Goal: Information Seeking & Learning: Learn about a topic

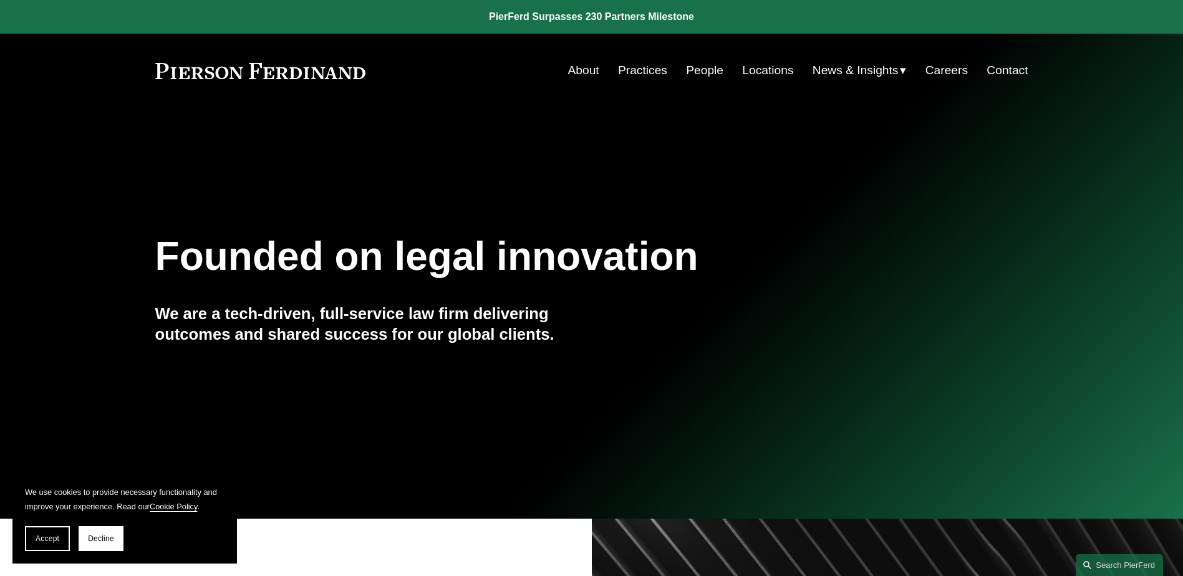
click at [766, 73] on link "Locations" at bounding box center [767, 71] width 51 height 24
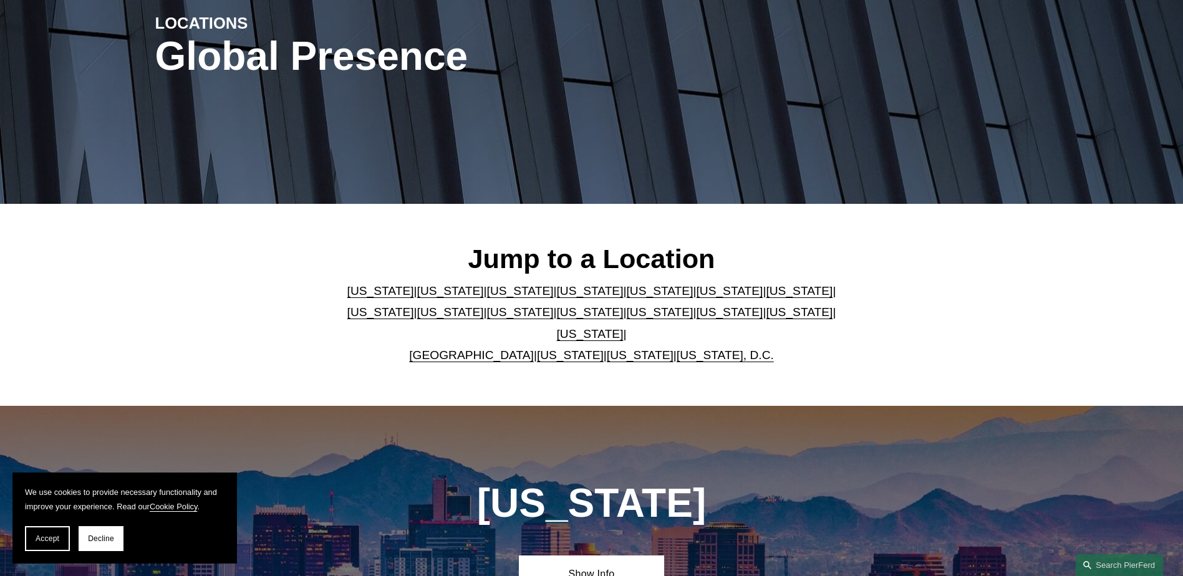
scroll to position [187, 0]
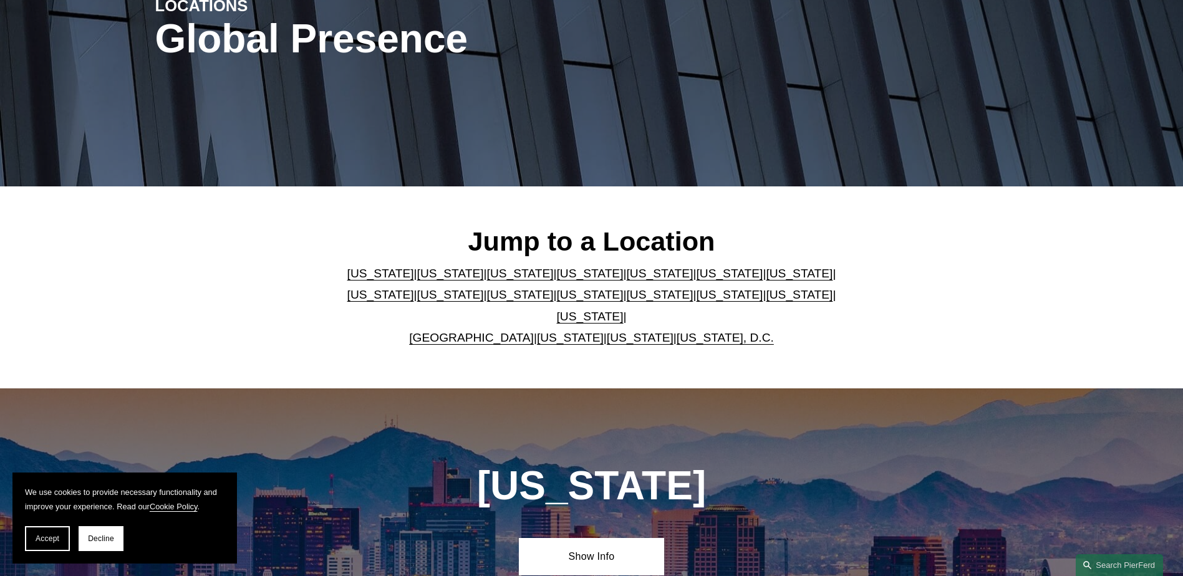
click at [624, 310] on link "Texas" at bounding box center [590, 316] width 67 height 13
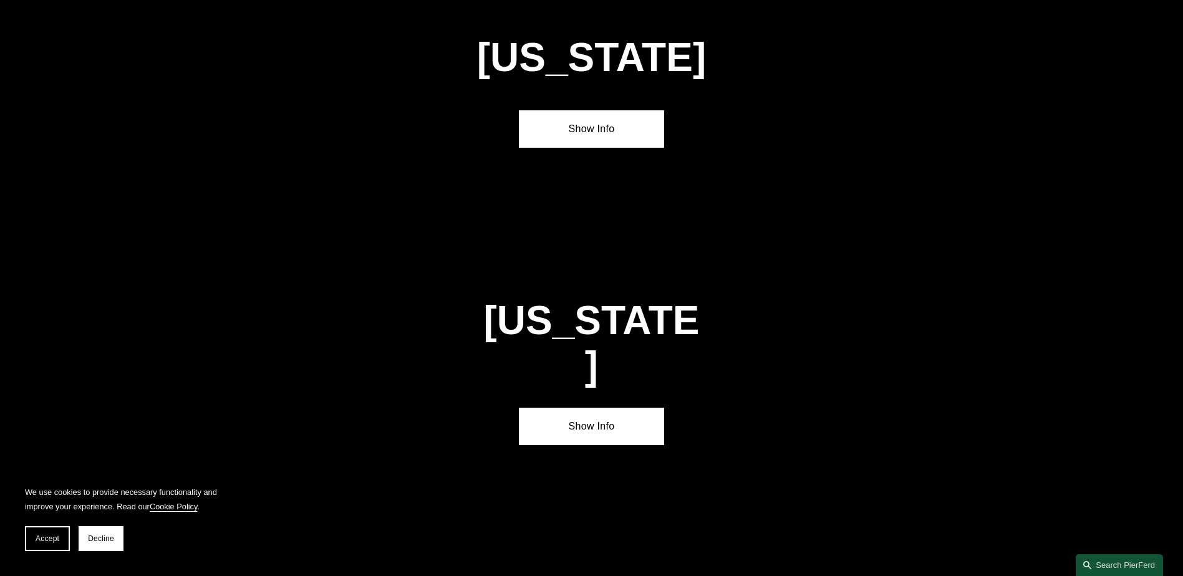
scroll to position [4245, 0]
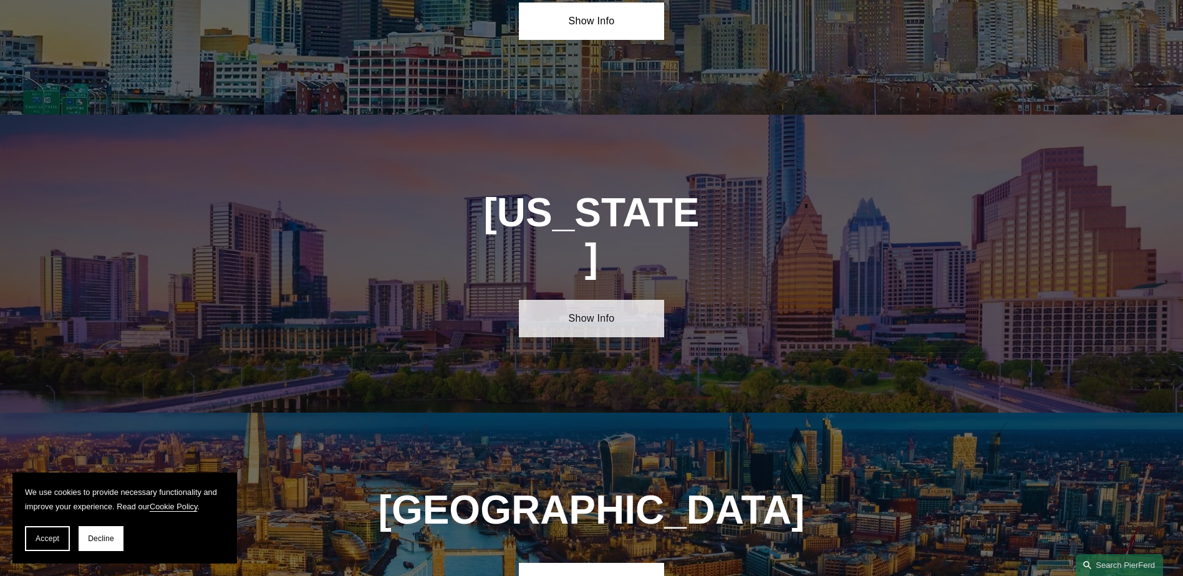
click at [623, 300] on link "Show Info" at bounding box center [591, 318] width 145 height 37
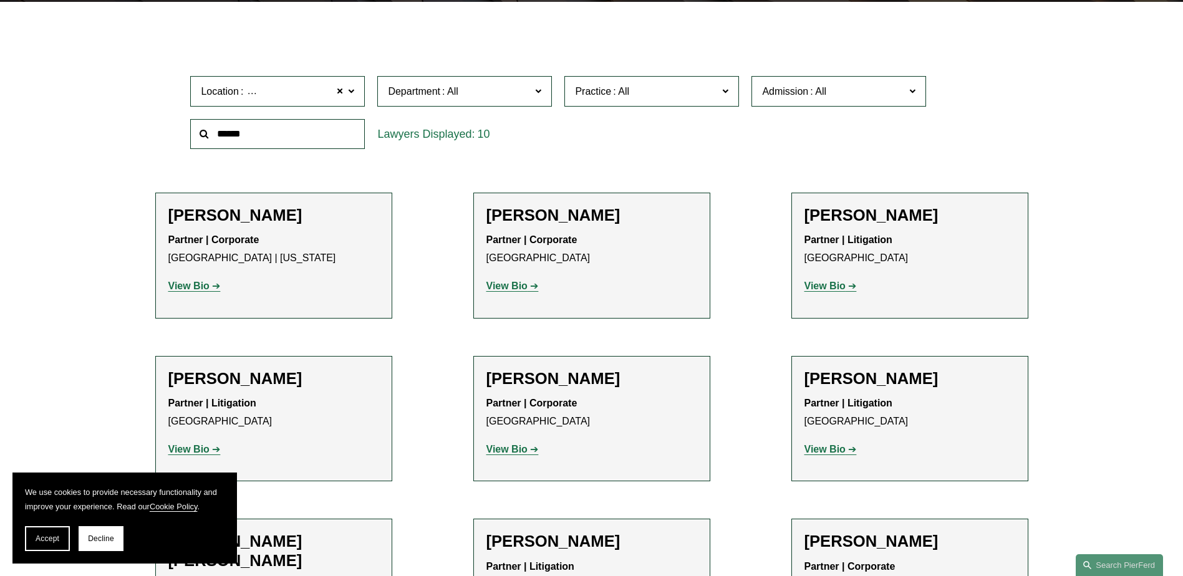
scroll to position [374, 0]
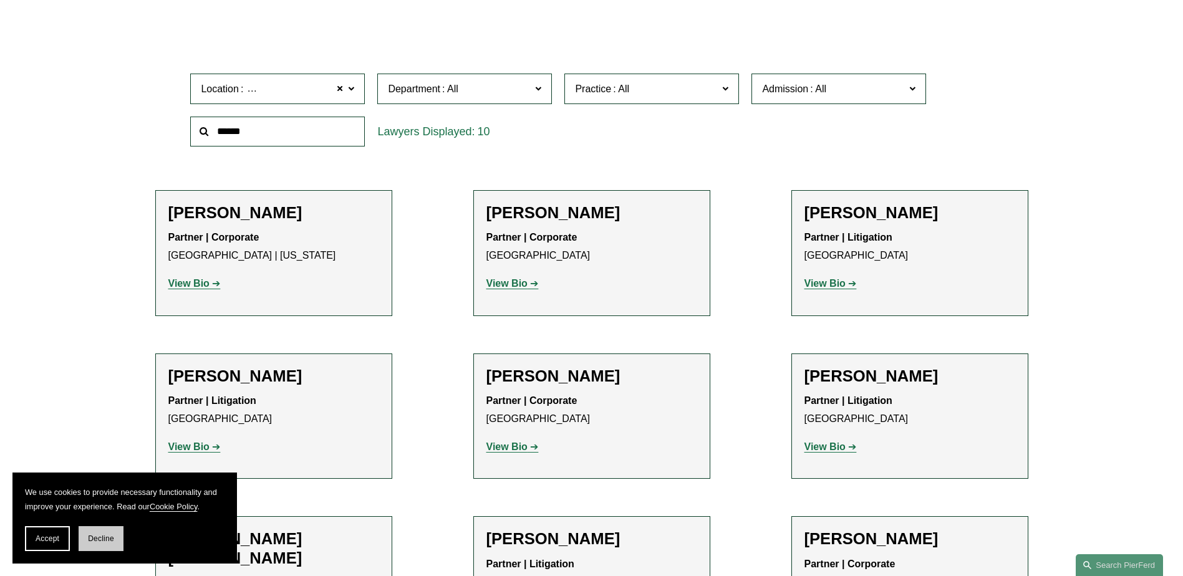
click at [102, 543] on button "Decline" at bounding box center [101, 538] width 45 height 25
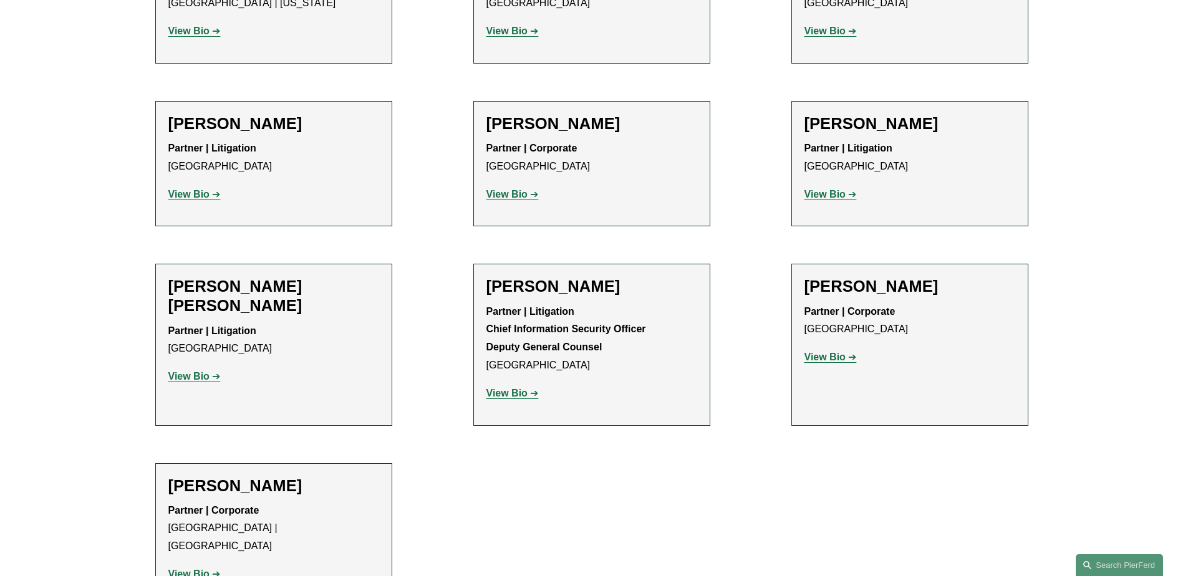
scroll to position [624, 0]
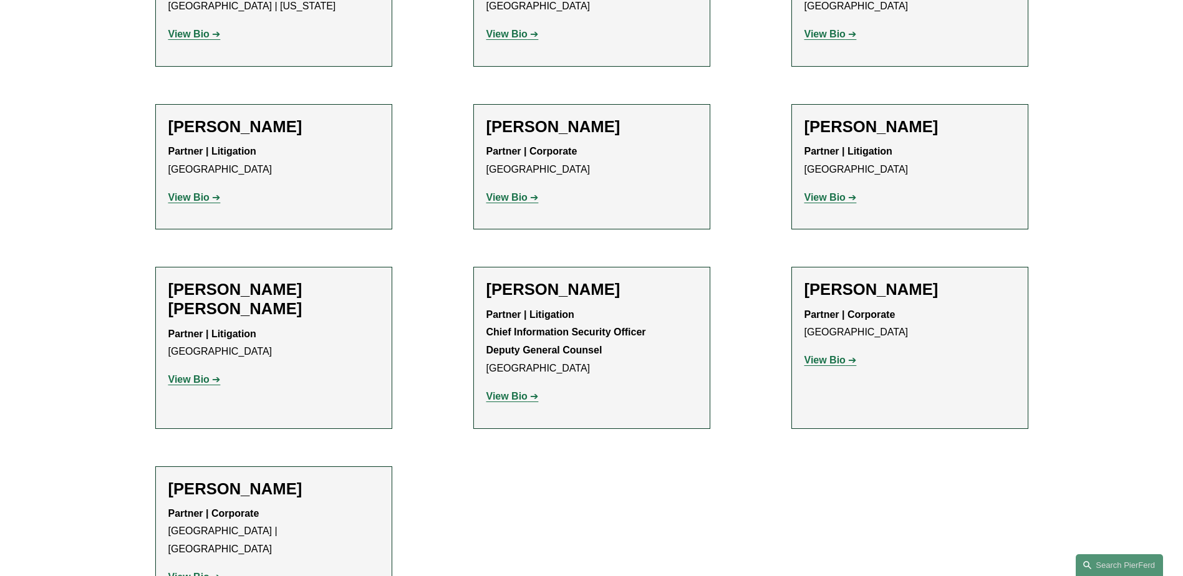
click at [200, 374] on strong "View Bio" at bounding box center [188, 379] width 41 height 11
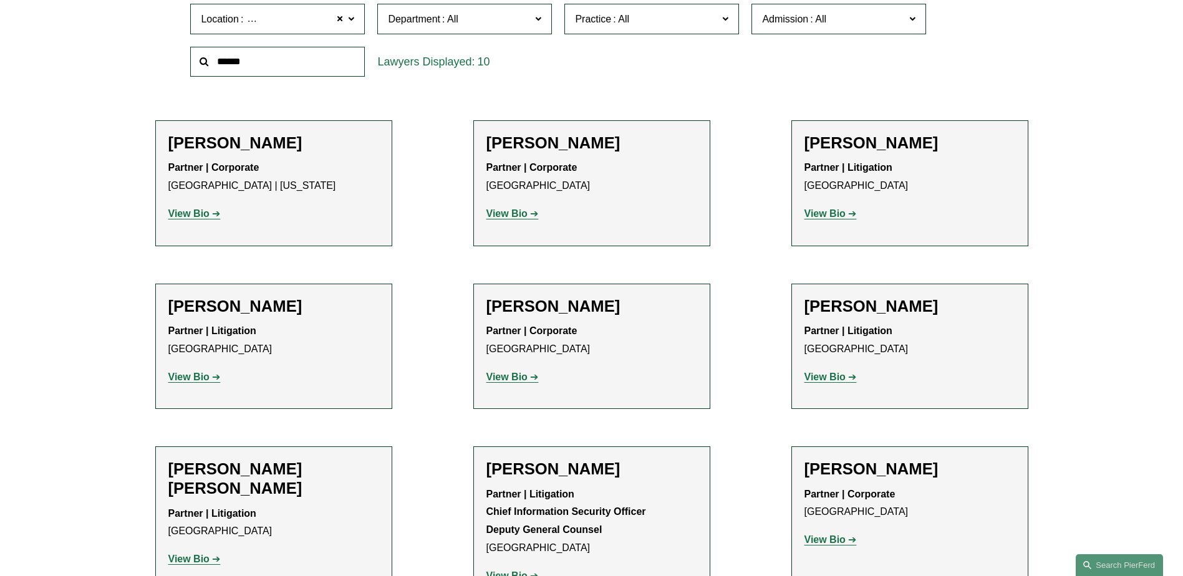
scroll to position [437, 0]
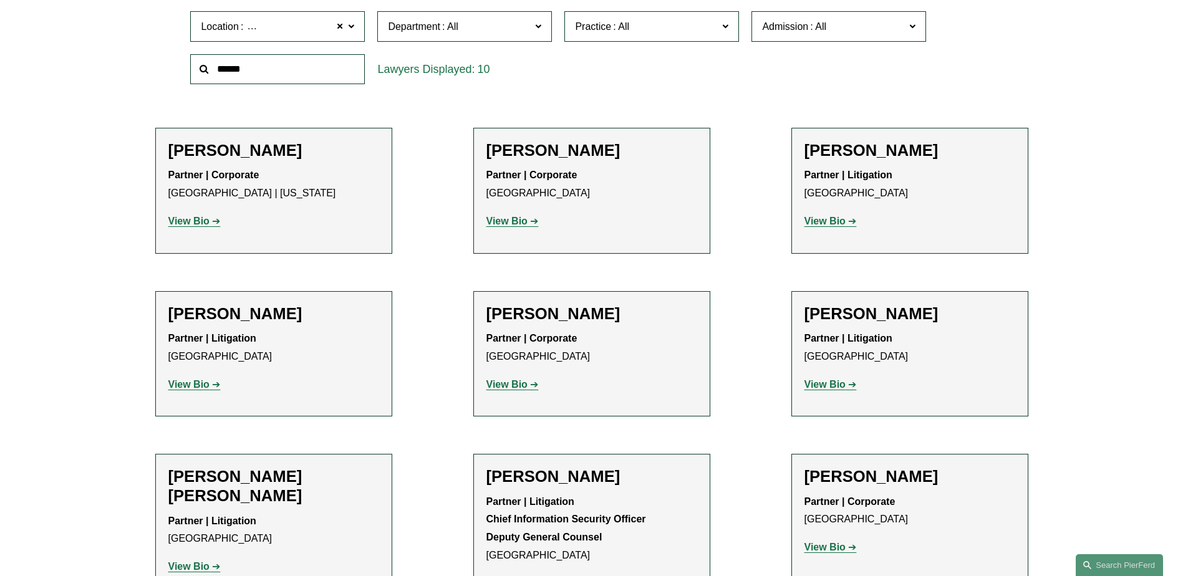
click at [825, 218] on strong "View Bio" at bounding box center [825, 221] width 41 height 11
click at [843, 385] on strong "View Bio" at bounding box center [825, 384] width 41 height 11
click at [209, 385] on strong "View Bio" at bounding box center [188, 384] width 41 height 11
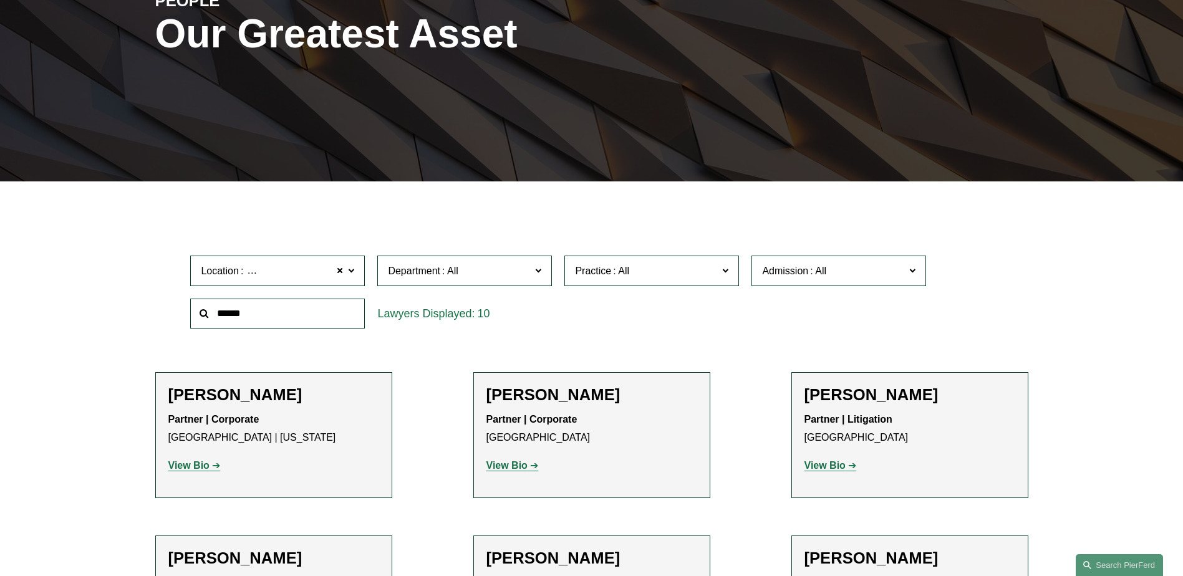
scroll to position [187, 0]
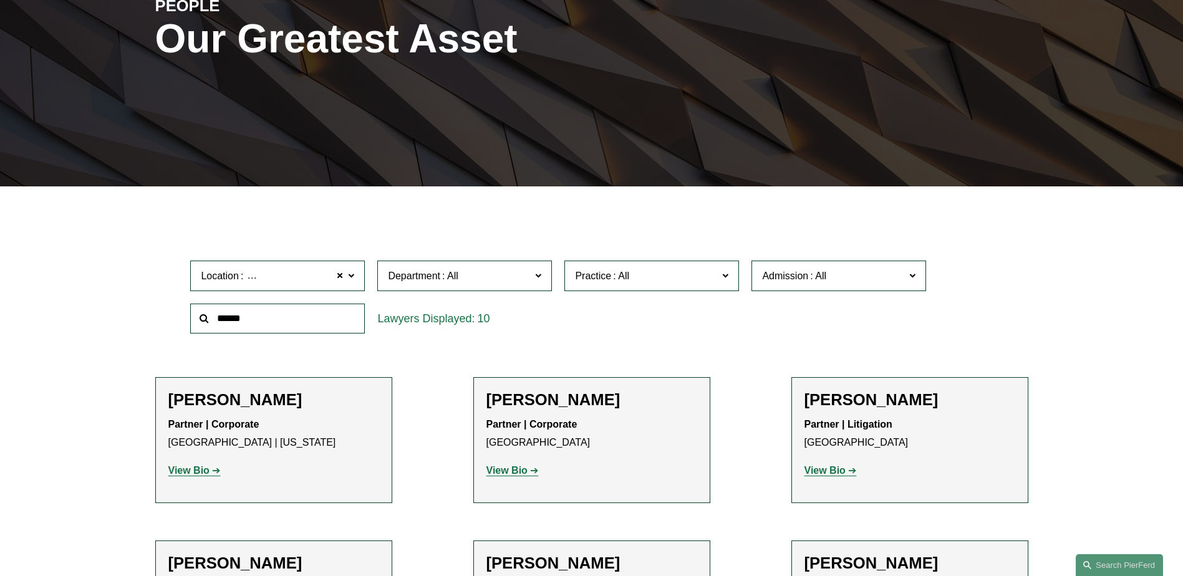
click at [323, 274] on span "Location Houston" at bounding box center [272, 276] width 143 height 17
click at [0, 0] on link "Austin" at bounding box center [0, 0] width 0 height 0
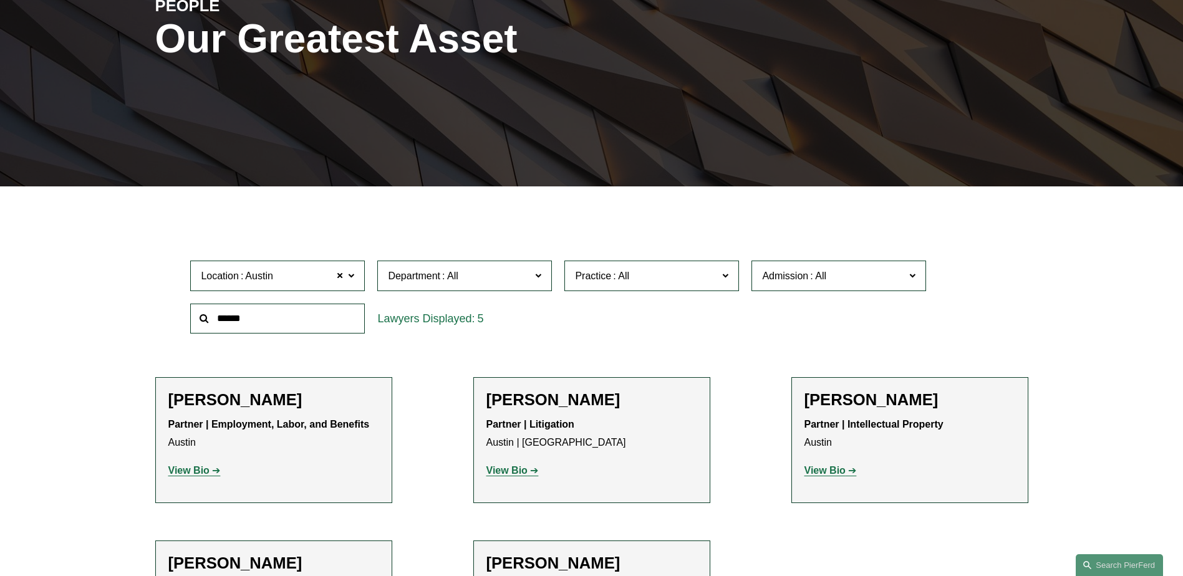
click at [328, 329] on input "text" at bounding box center [277, 319] width 175 height 31
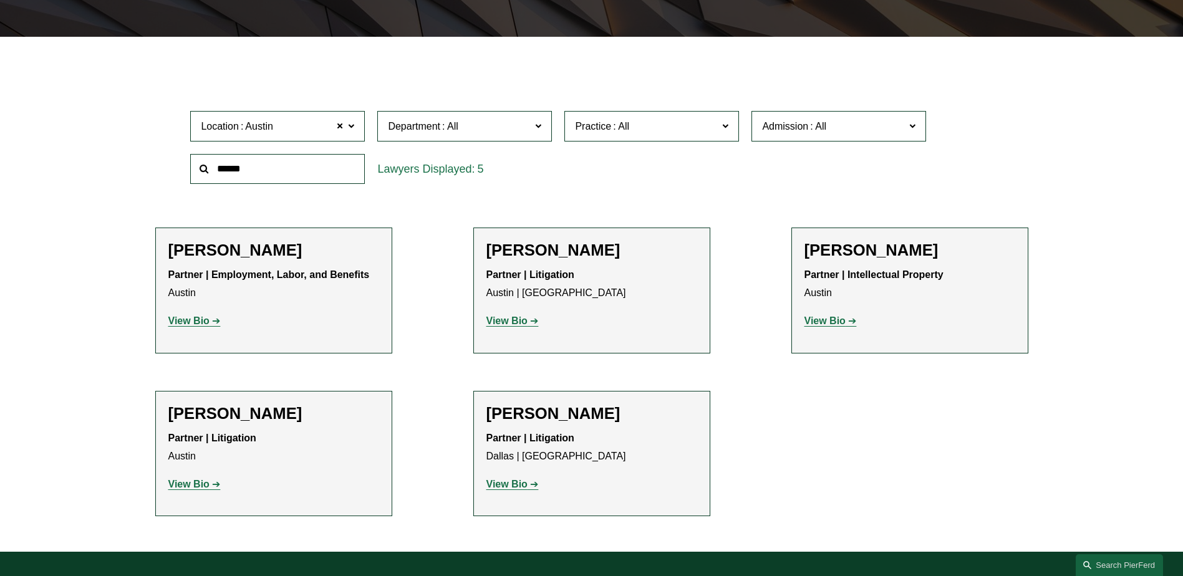
scroll to position [374, 0]
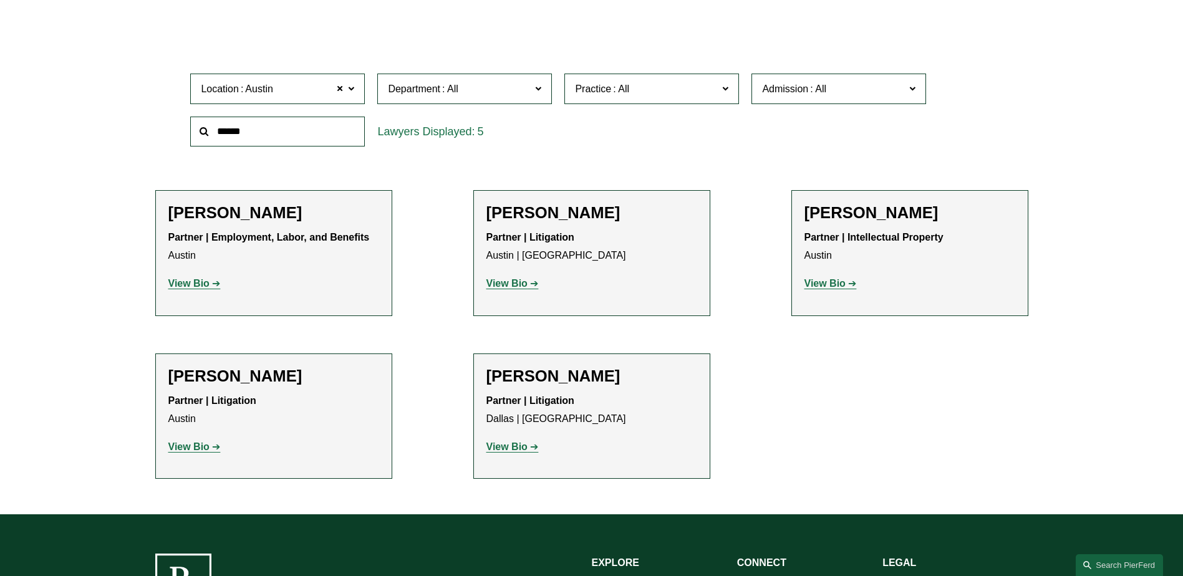
click at [192, 447] on strong "View Bio" at bounding box center [188, 447] width 41 height 11
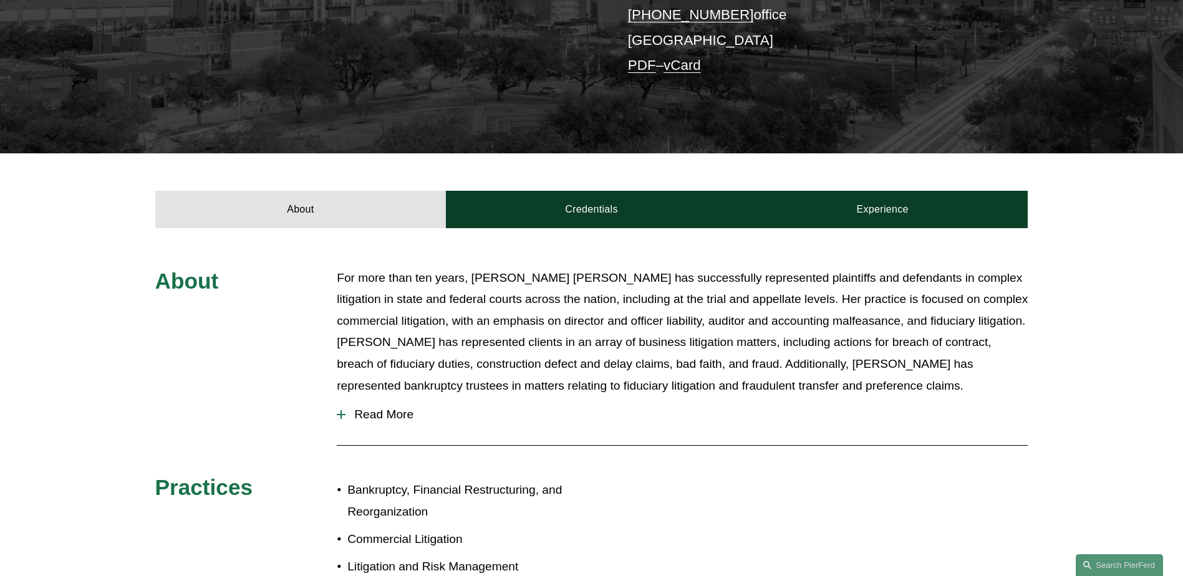
scroll to position [374, 0]
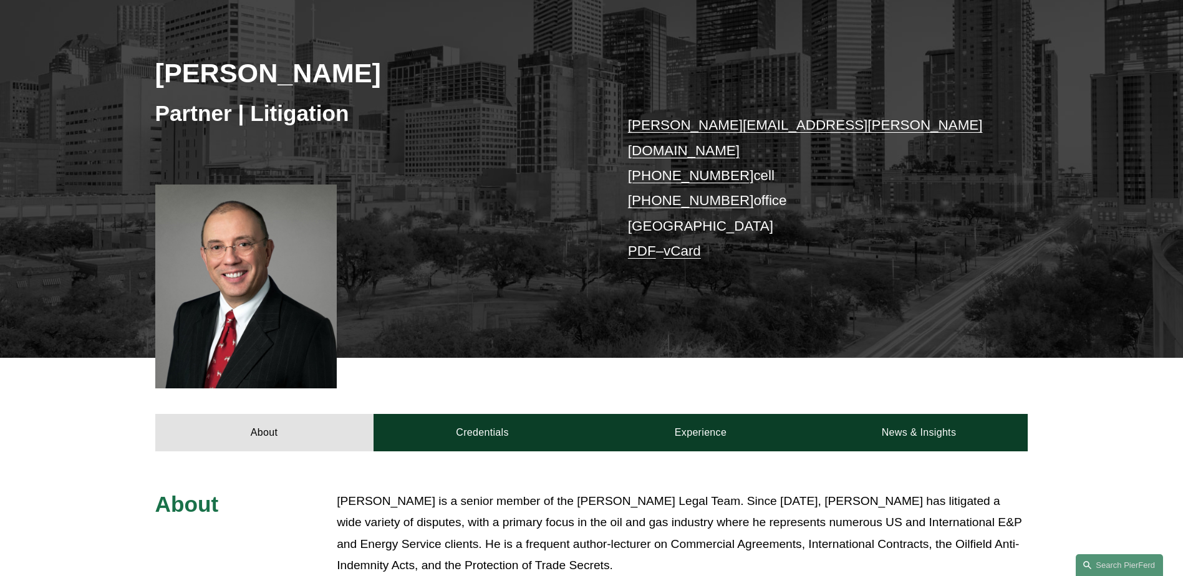
scroll to position [250, 0]
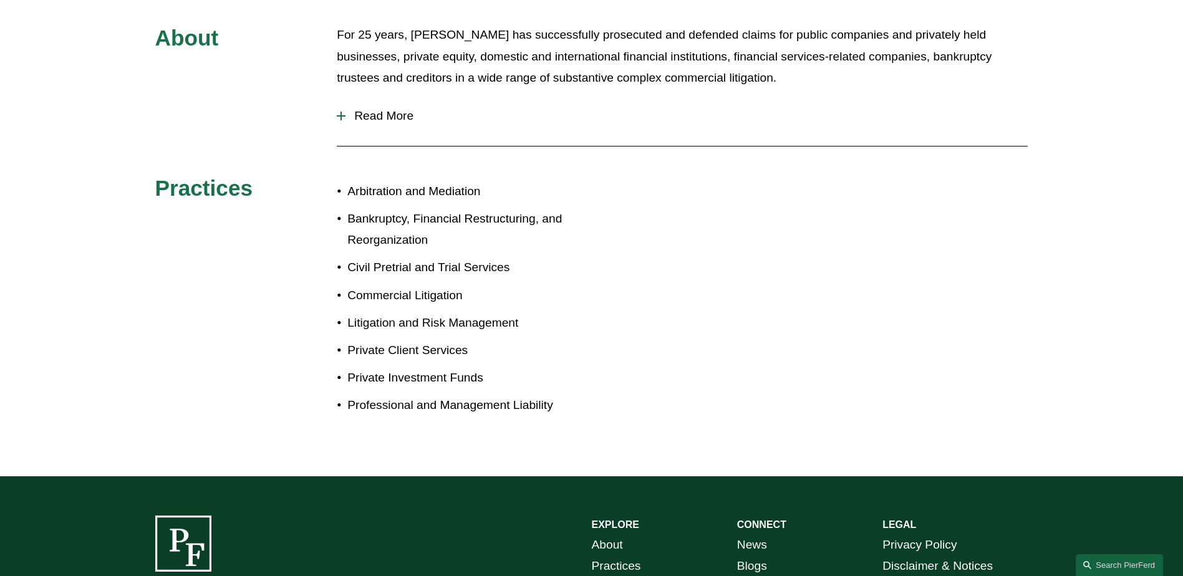
scroll to position [561, 0]
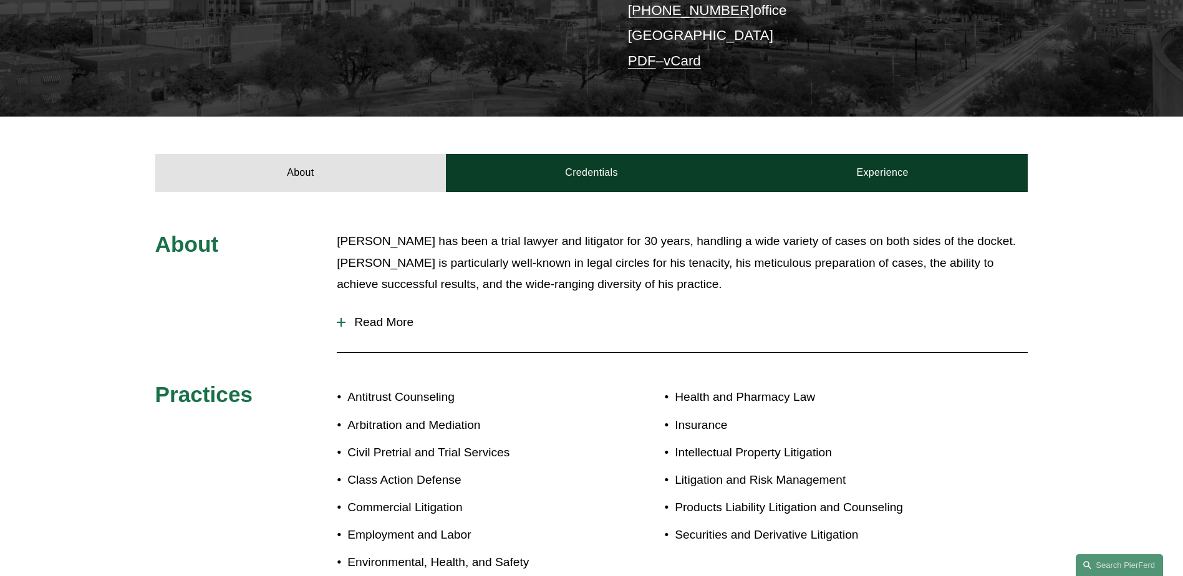
scroll to position [374, 0]
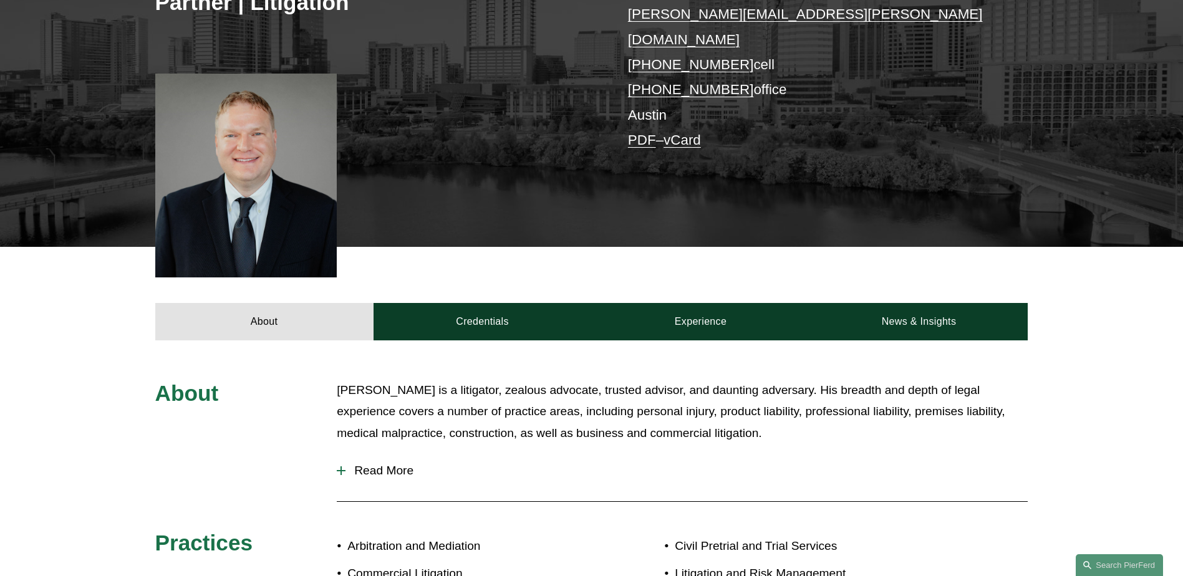
scroll to position [312, 0]
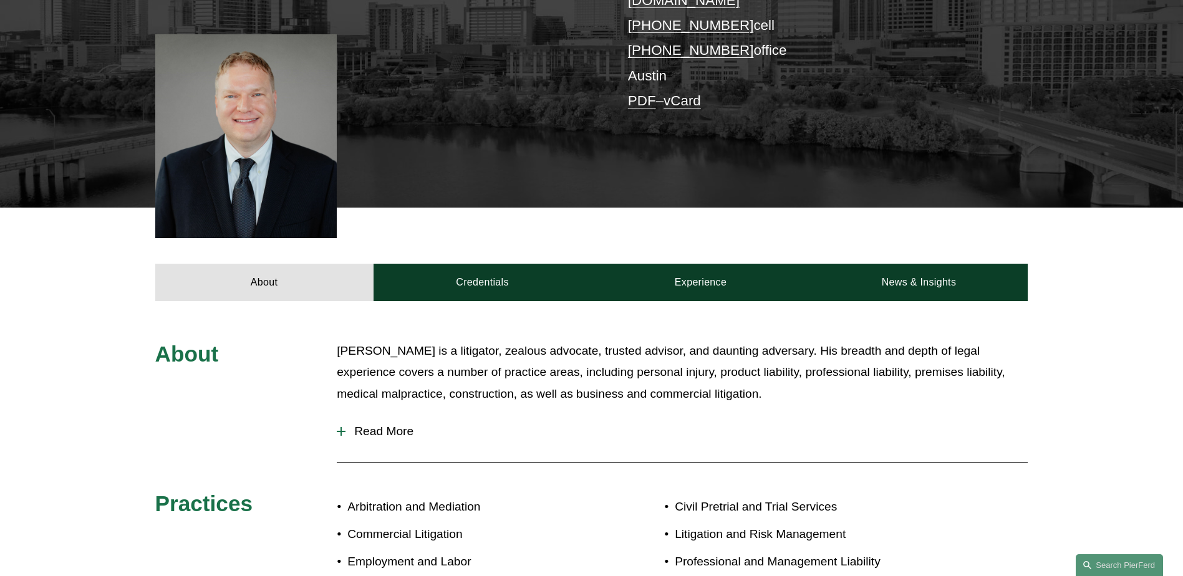
click at [458, 425] on span "Read More" at bounding box center [687, 432] width 682 height 14
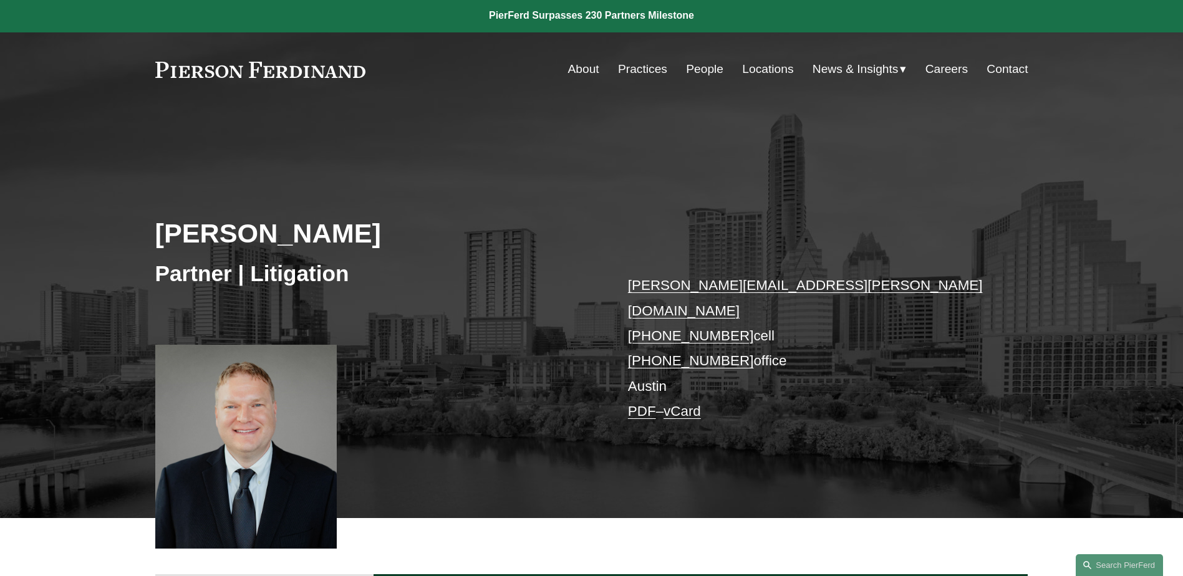
scroll to position [0, 0]
